Goal: Task Accomplishment & Management: Use online tool/utility

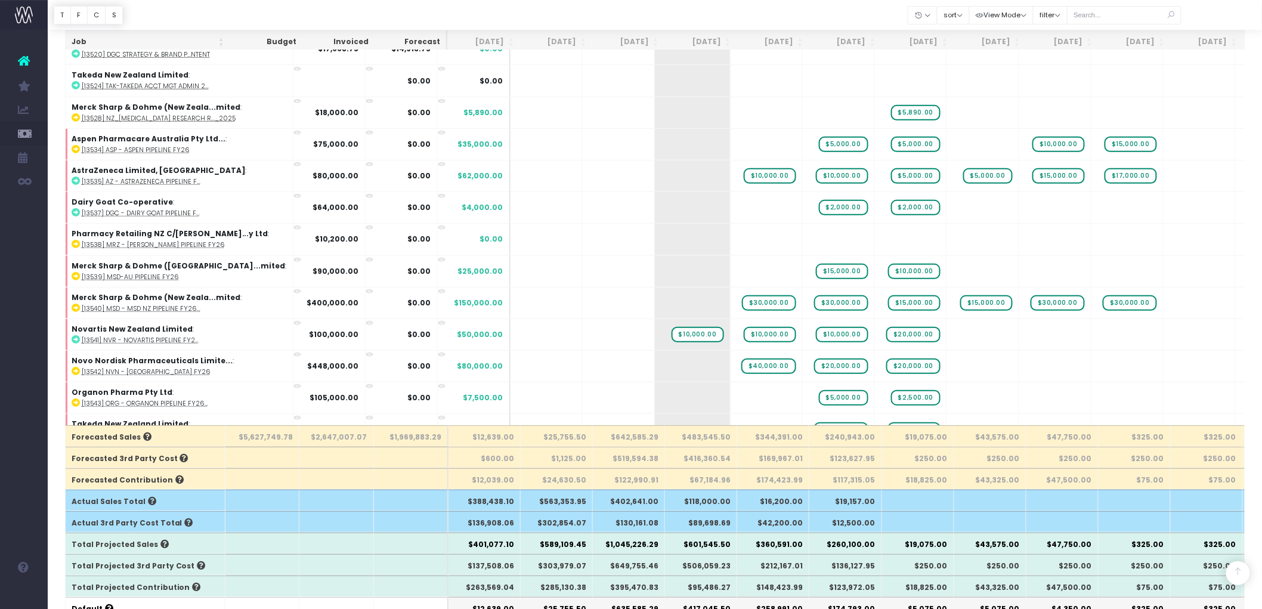
scroll to position [199, 0]
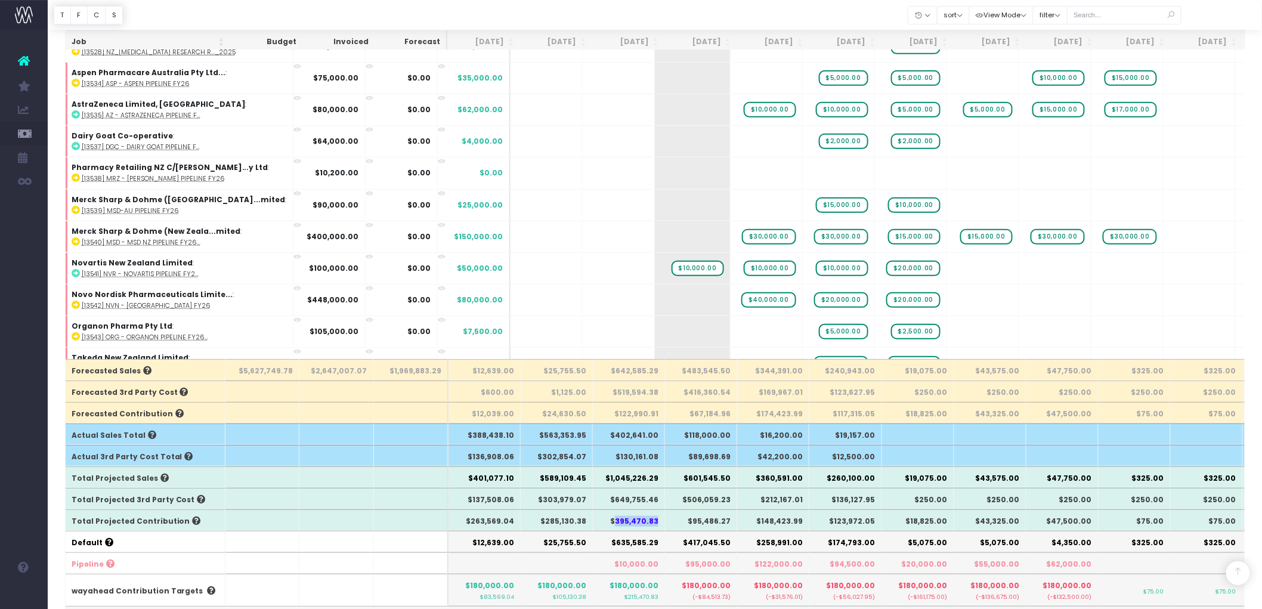
drag, startPoint x: 617, startPoint y: 519, endPoint x: 660, endPoint y: 525, distance: 42.8
click at [660, 525] on th "$395,470.83" at bounding box center [629, 519] width 72 height 21
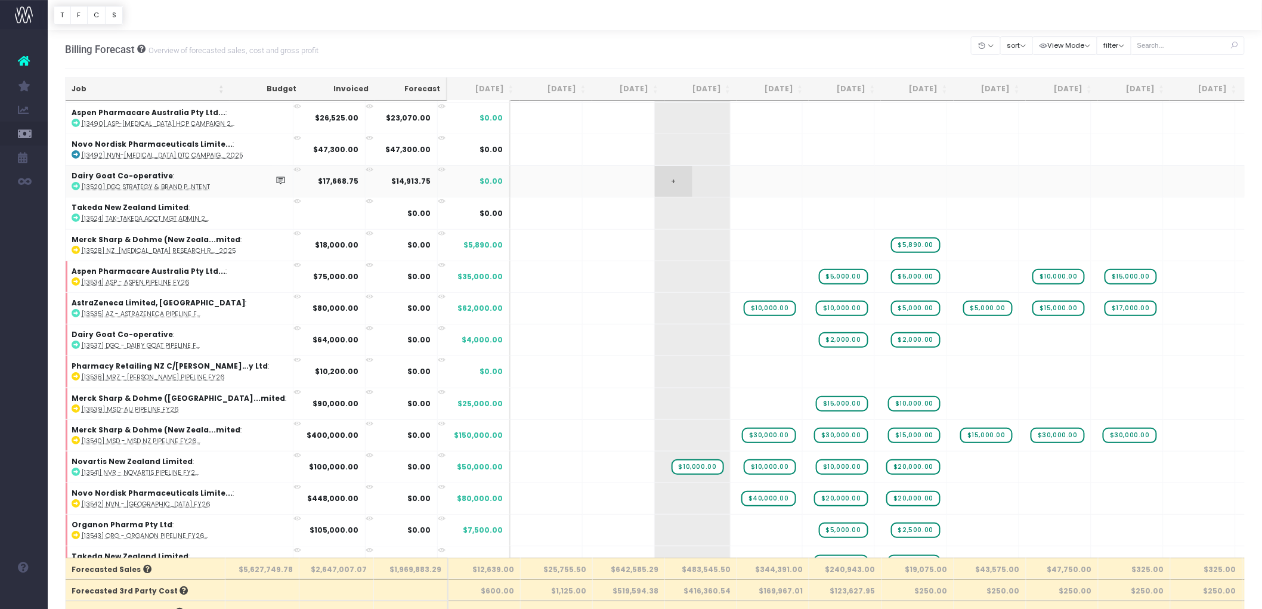
scroll to position [0, 0]
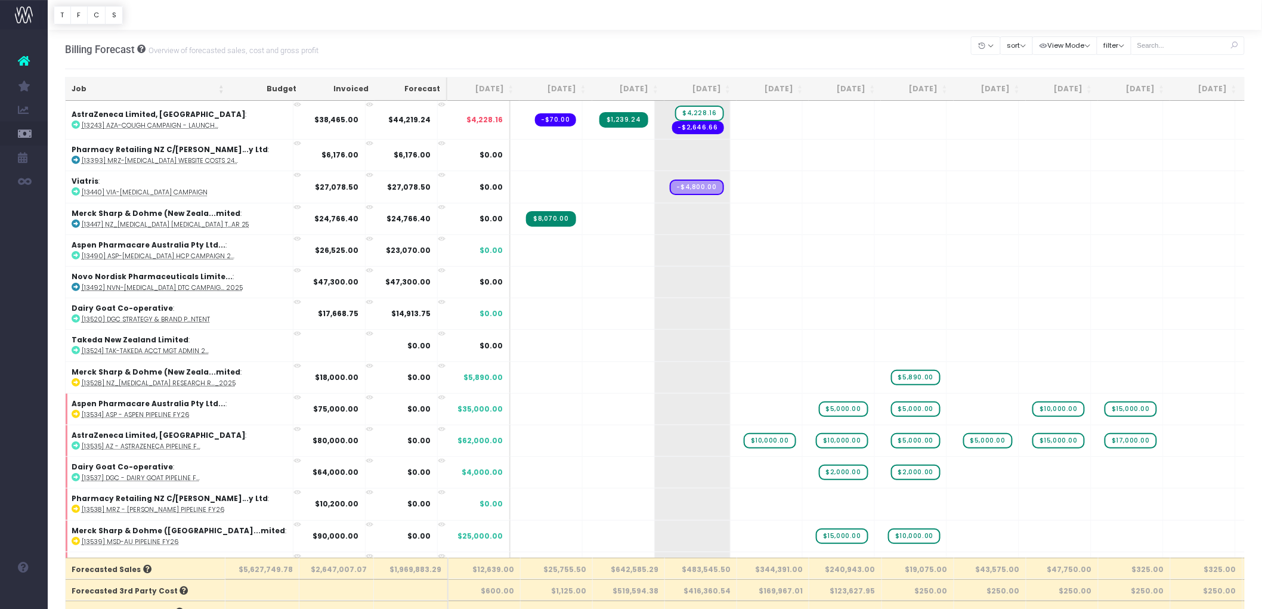
click at [637, 86] on th "[DATE]" at bounding box center [628, 89] width 72 height 23
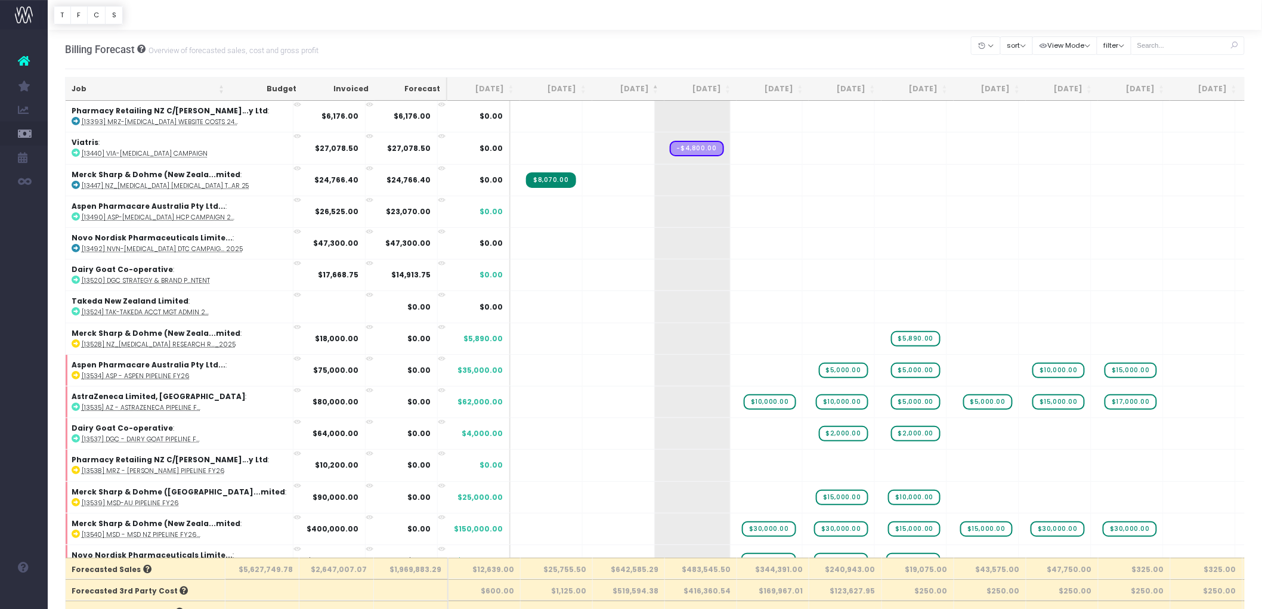
click at [637, 86] on th "[DATE]" at bounding box center [628, 89] width 72 height 23
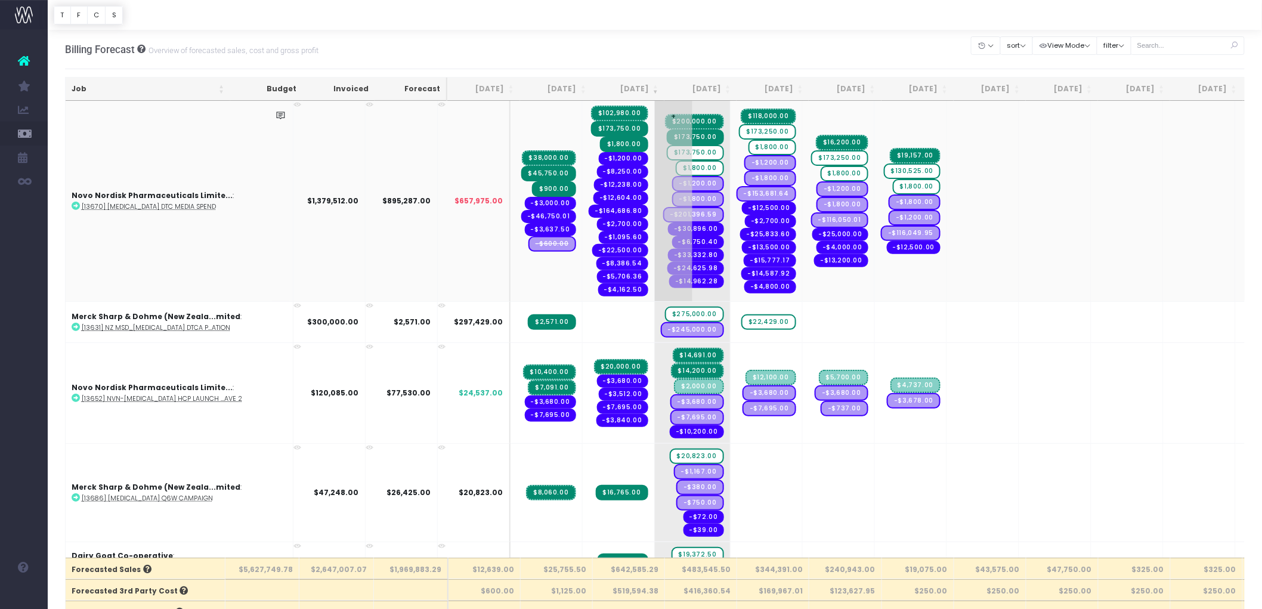
click at [667, 152] on span "$173,750.00" at bounding box center [695, 153] width 57 height 16
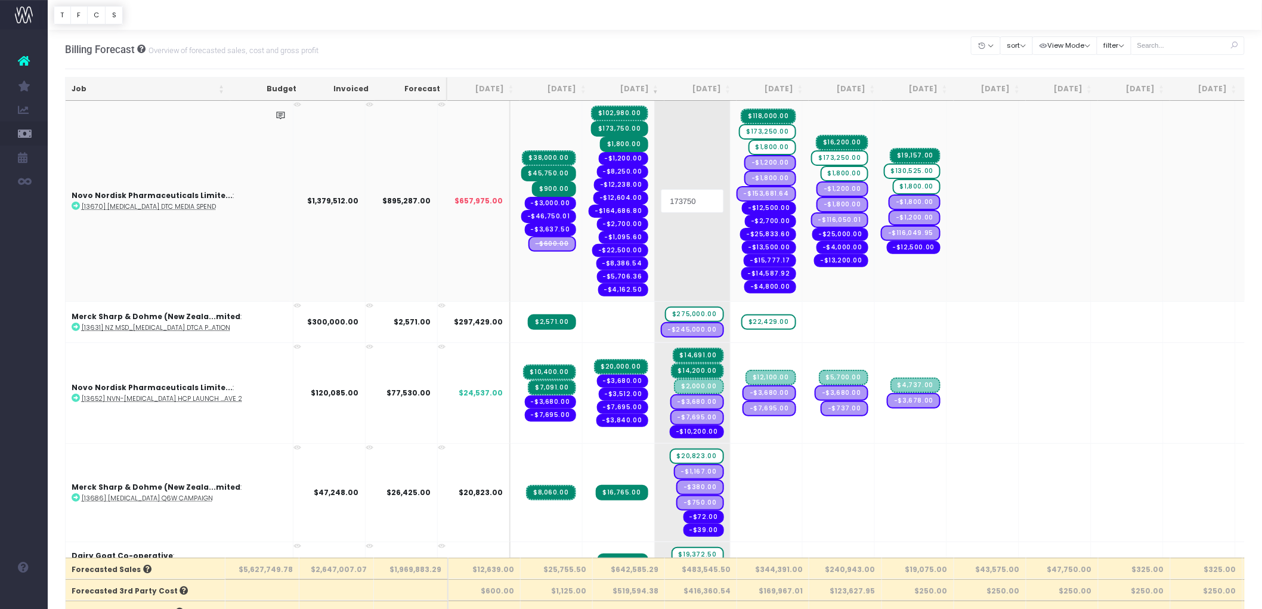
type input "0"
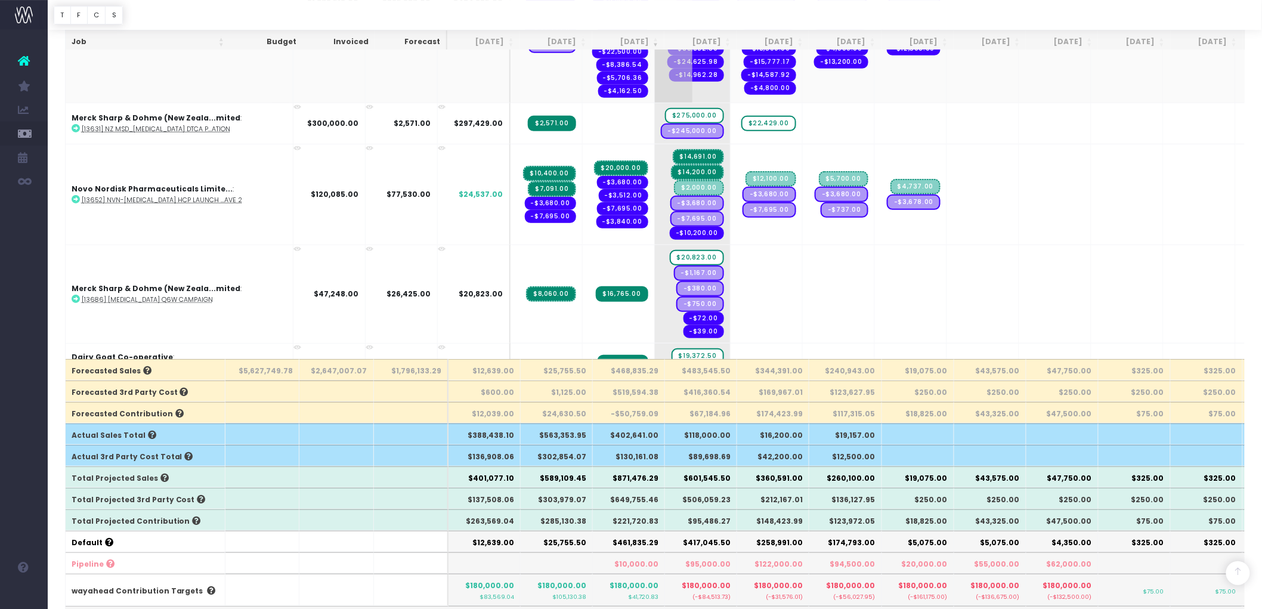
scroll to position [66, 0]
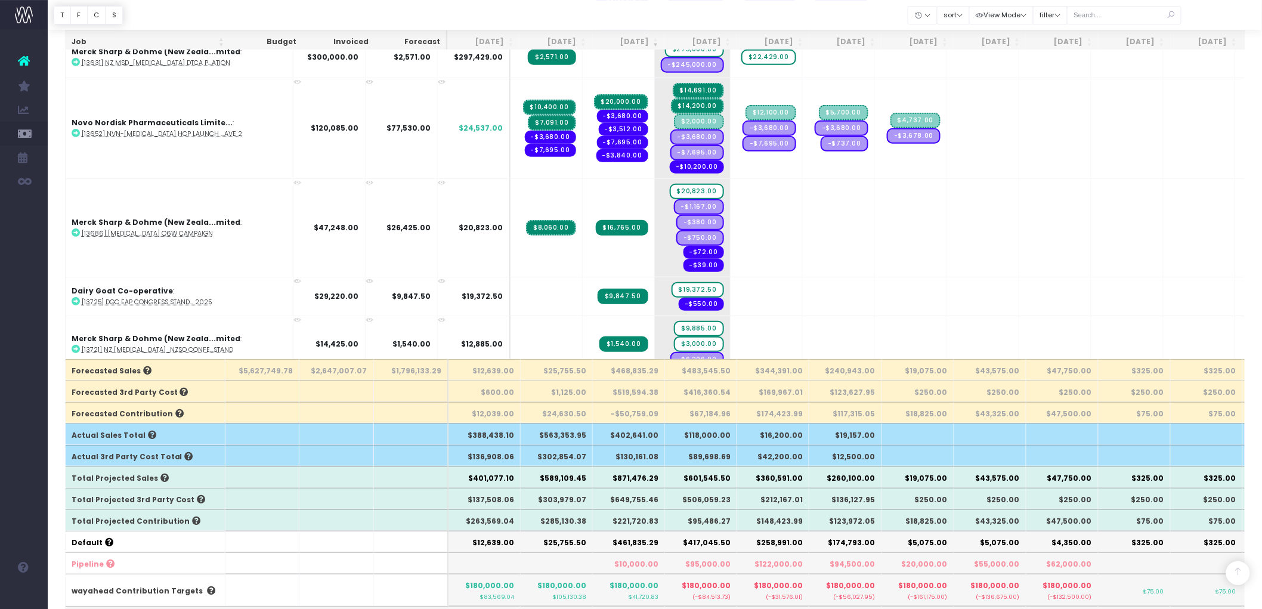
click at [641, 528] on th "$221,720.83" at bounding box center [629, 519] width 72 height 21
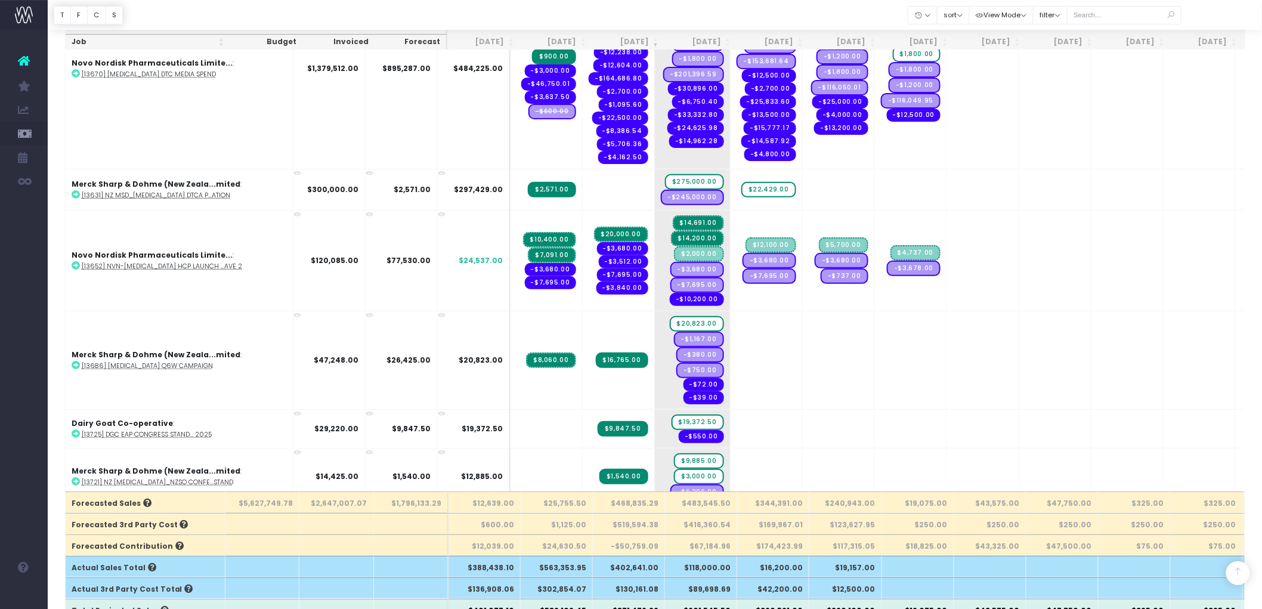
scroll to position [265, 0]
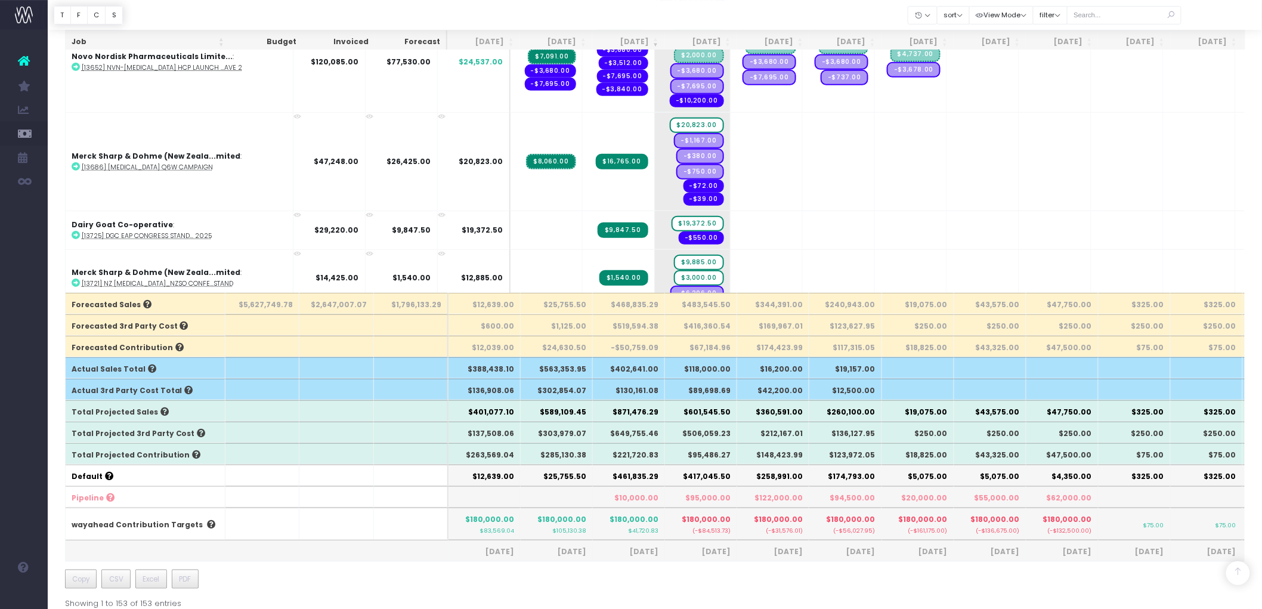
click at [558, 455] on th "$285,130.38" at bounding box center [557, 453] width 72 height 21
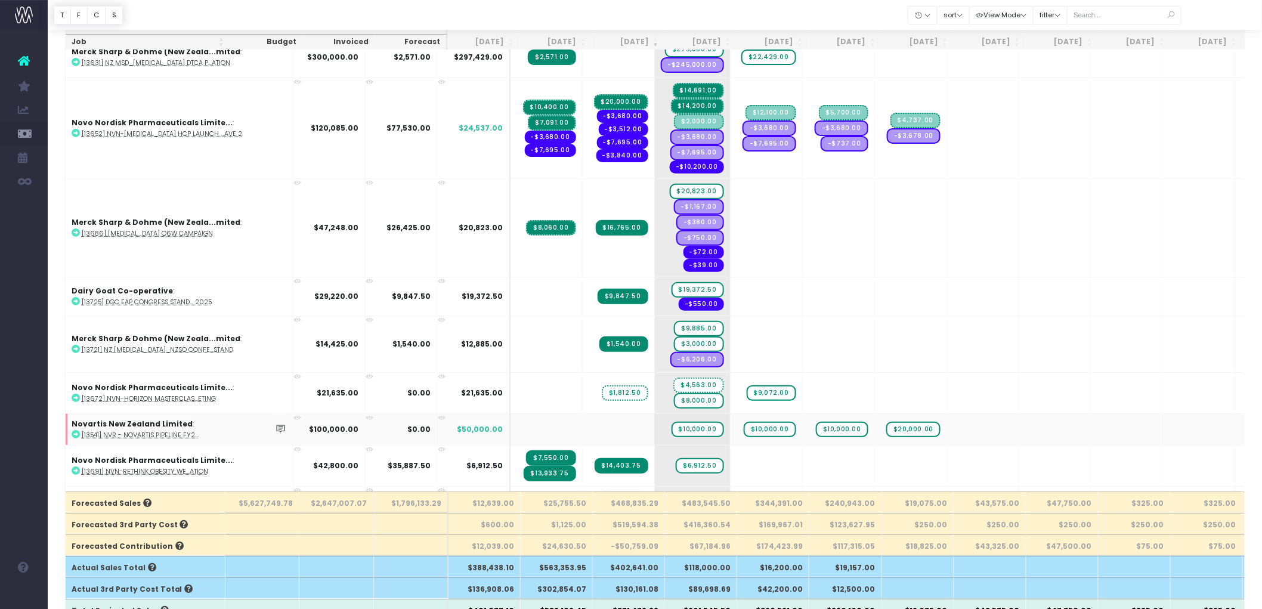
scroll to position [0, 0]
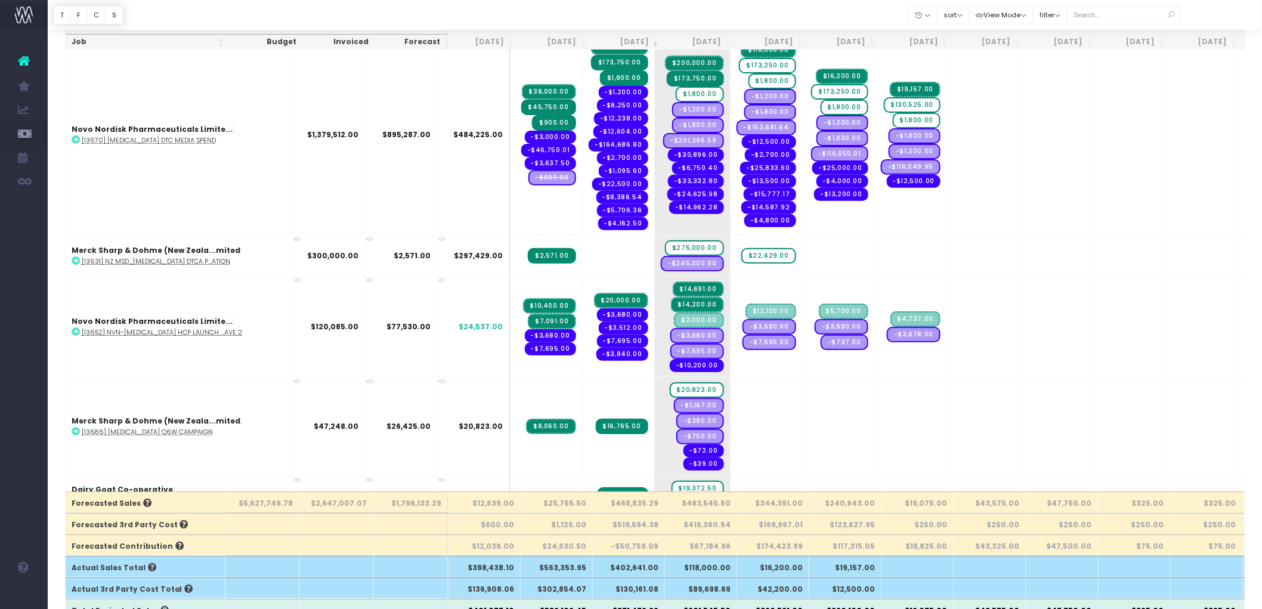
click at [570, 40] on th "[DATE]" at bounding box center [556, 41] width 72 height 23
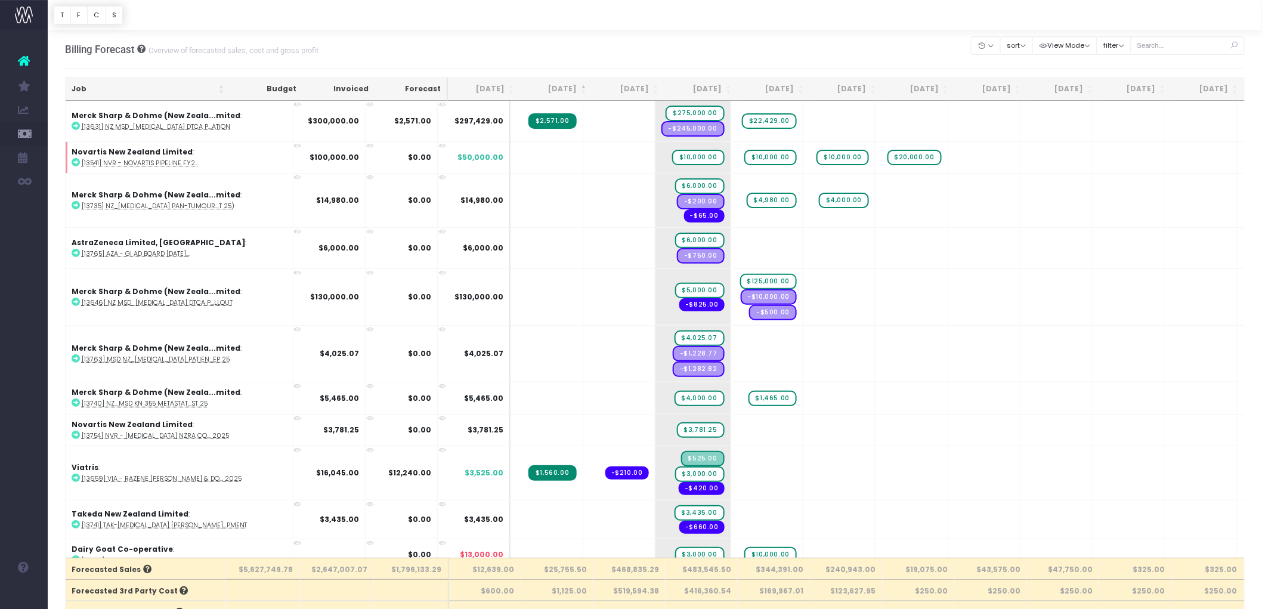
click at [567, 88] on th "[DATE]" at bounding box center [556, 89] width 72 height 23
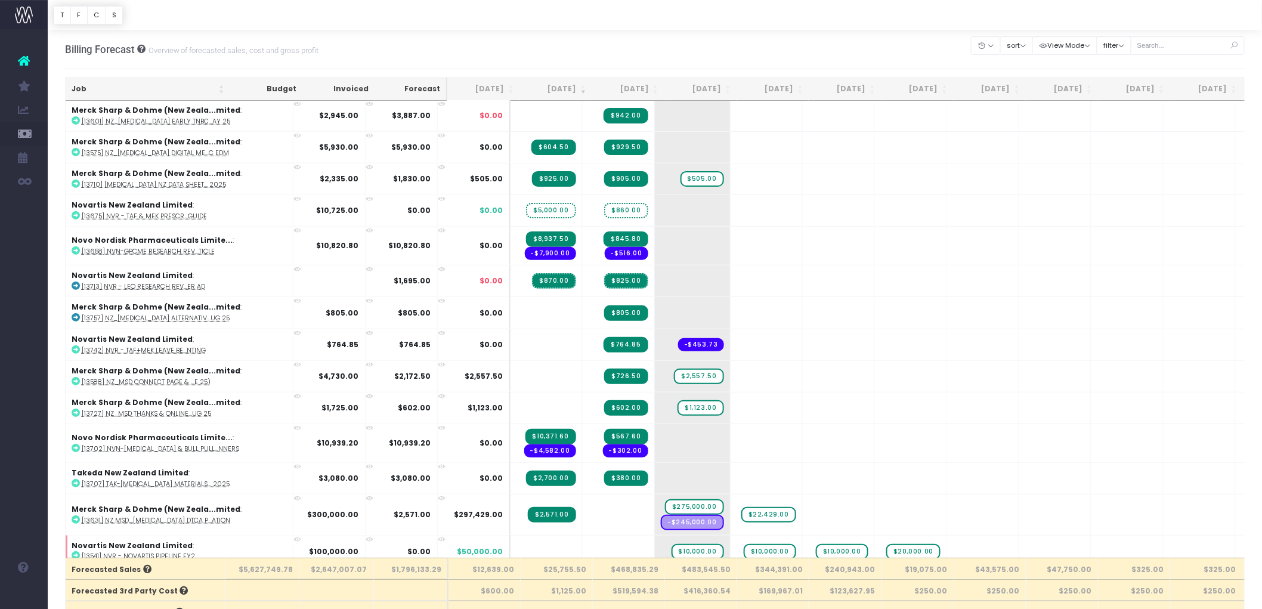
scroll to position [2585, 0]
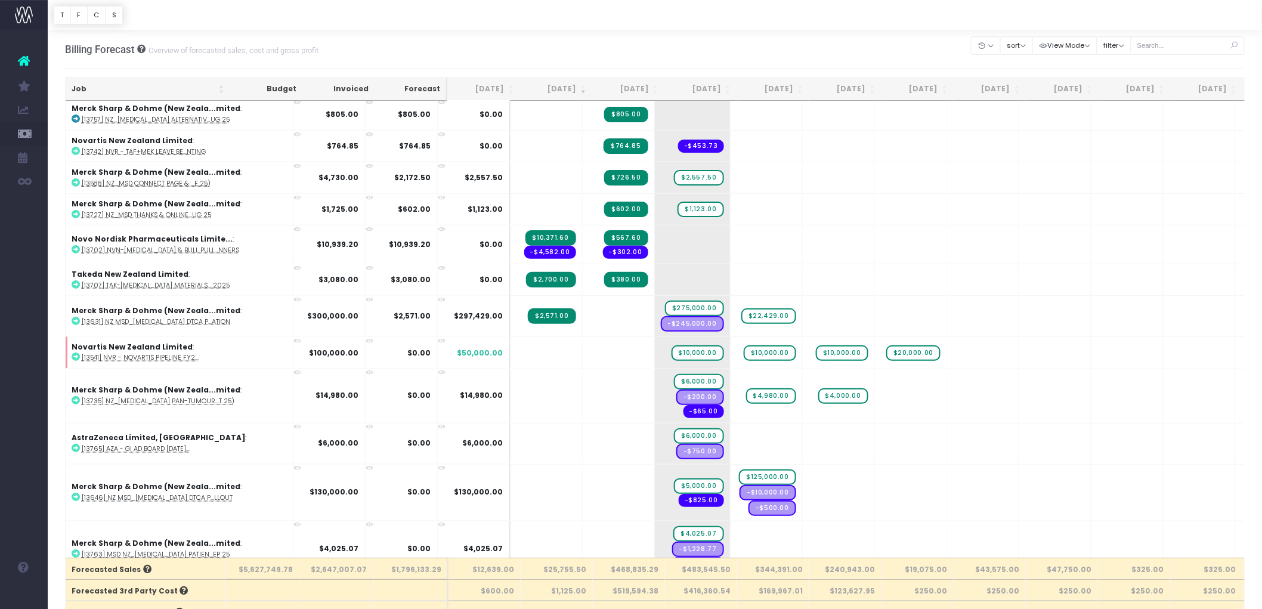
drag, startPoint x: 554, startPoint y: 88, endPoint x: 555, endPoint y: 60, distance: 28.1
click at [555, 60] on div "Billing Forecast Overview of forecasted sales, cost and gross profit Clear Filt…" at bounding box center [655, 49] width 1181 height 39
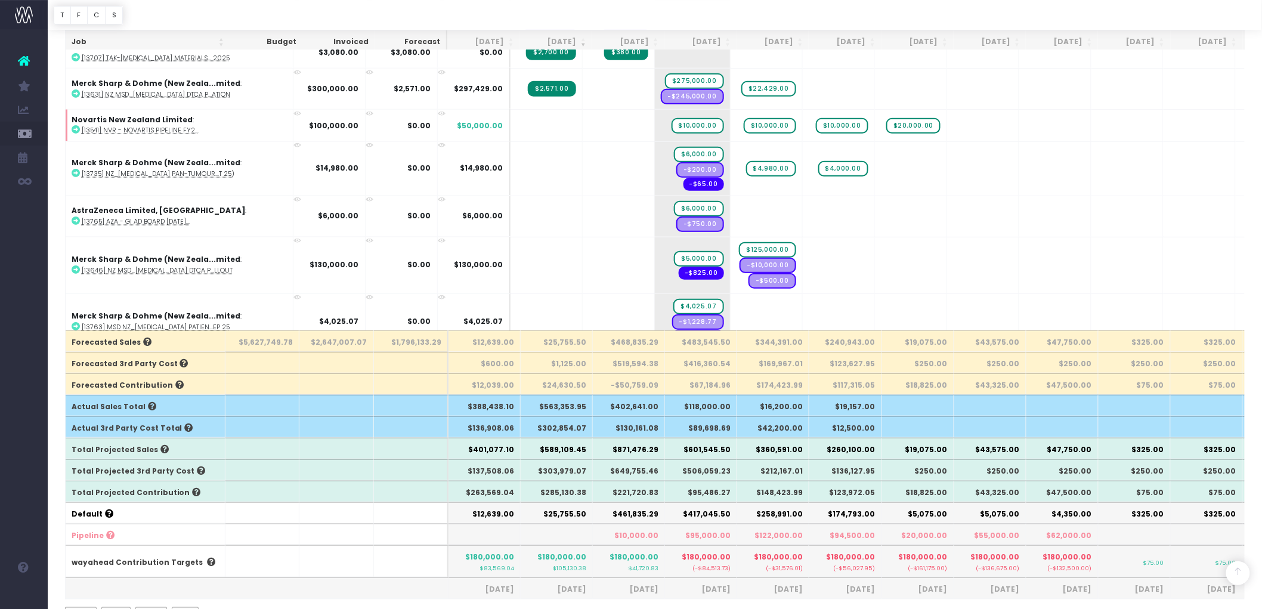
scroll to position [228, 0]
